Goal: Transaction & Acquisition: Purchase product/service

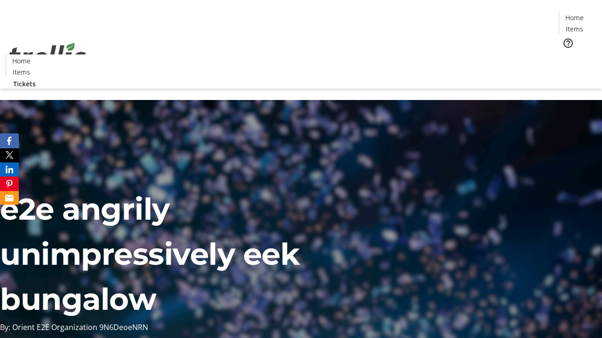
click at [566, 55] on span "Tickets" at bounding box center [577, 60] width 23 height 10
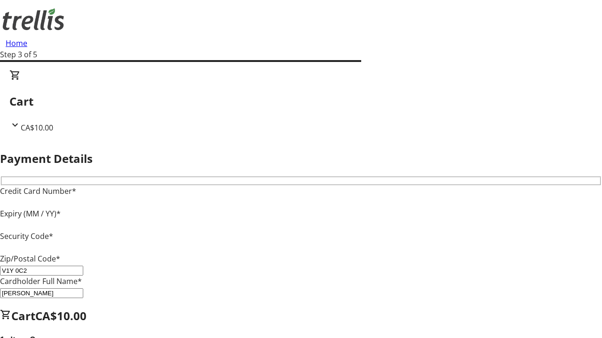
type input "V1Y 0C2"
